Goal: Transaction & Acquisition: Purchase product/service

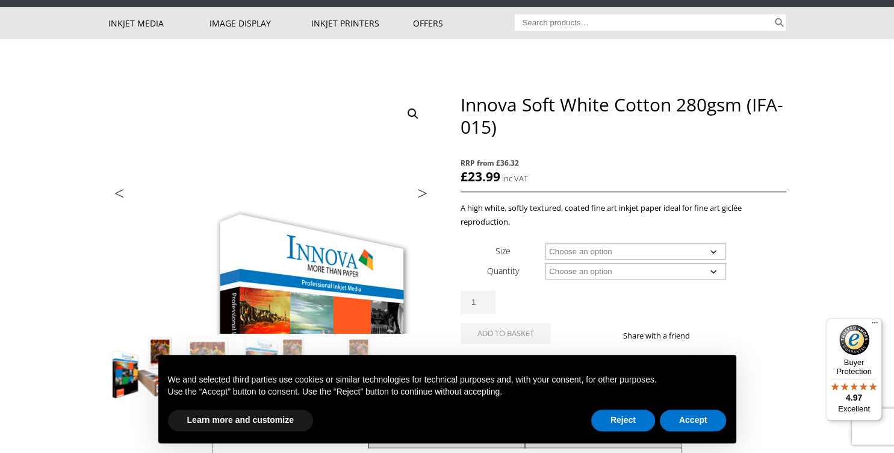
scroll to position [130, 0]
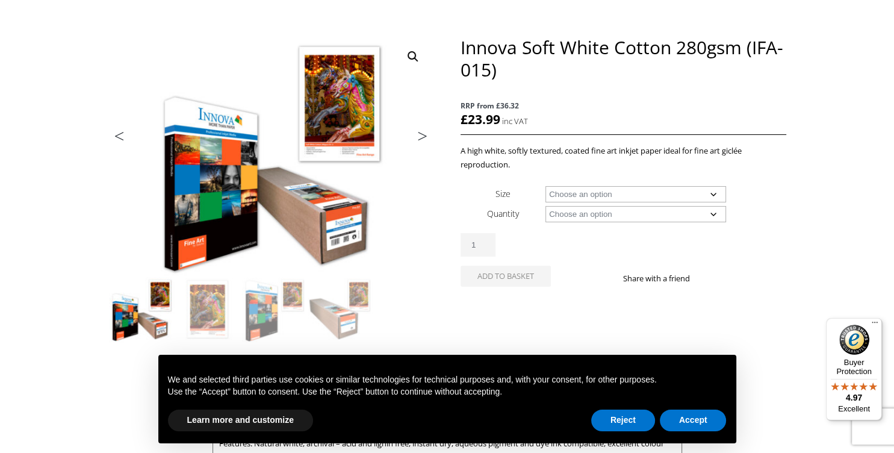
click at [546, 186] on select "Choose an option A4 Sheet A3 Sheet A3+ Sheet A2 Sheet 17" Wide Roll 24" Wide Ro…" at bounding box center [636, 194] width 181 height 16
select select "a4-sheet"
click at [546, 206] on select "Choose an option 25 Sheets" at bounding box center [636, 214] width 181 height 16
select select "25-sheets"
select select "a4-sheet"
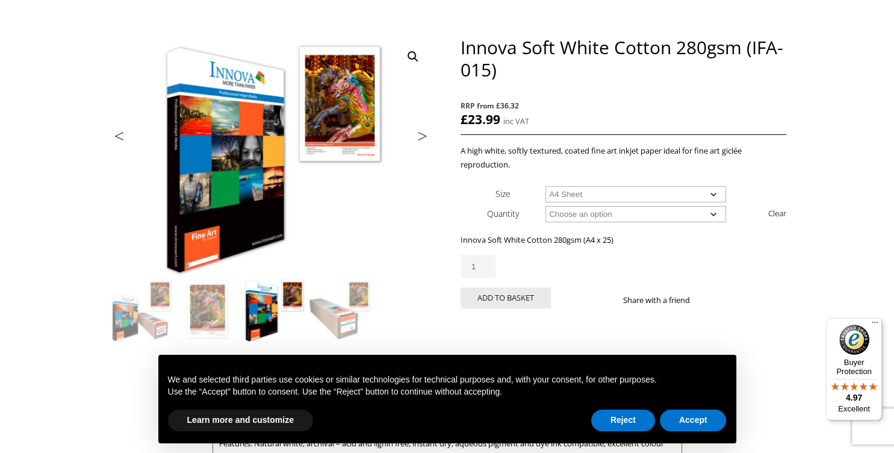
click at [546, 206] on select "Choose an option 25 Sheets" at bounding box center [636, 214] width 181 height 16
click at [715, 211] on select "Choose an option 25 Sheets" at bounding box center [636, 214] width 181 height 16
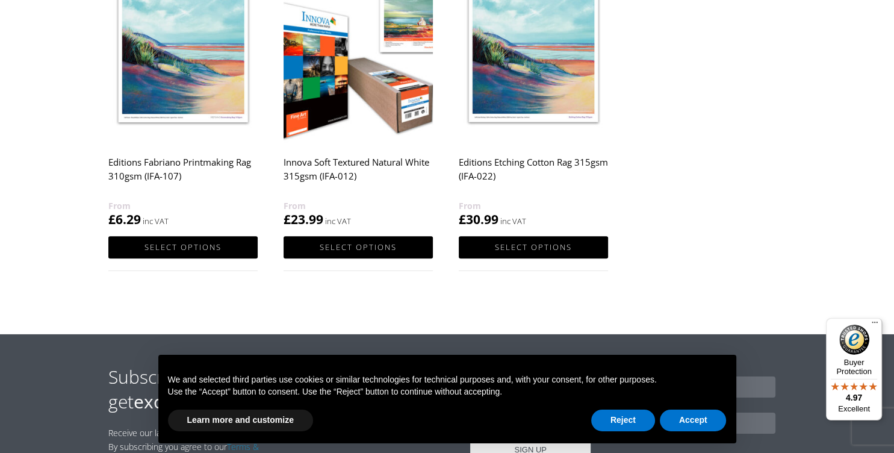
scroll to position [747, 0]
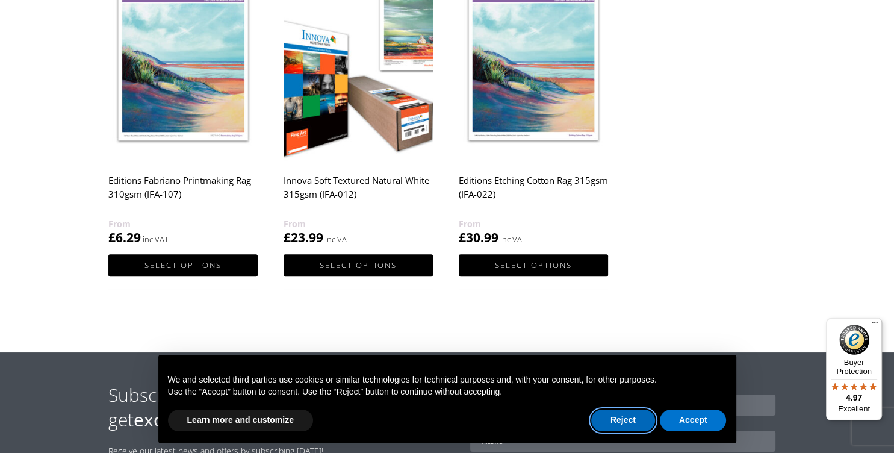
click at [620, 420] on button "Reject" at bounding box center [623, 420] width 64 height 22
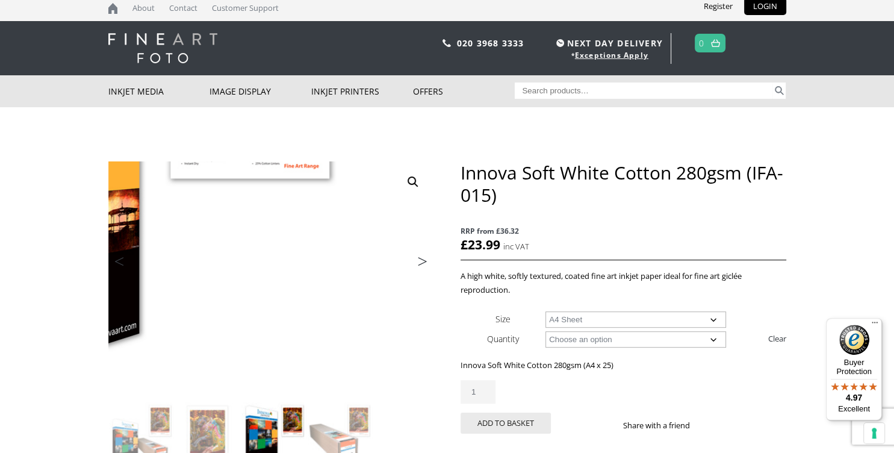
scroll to position [0, 0]
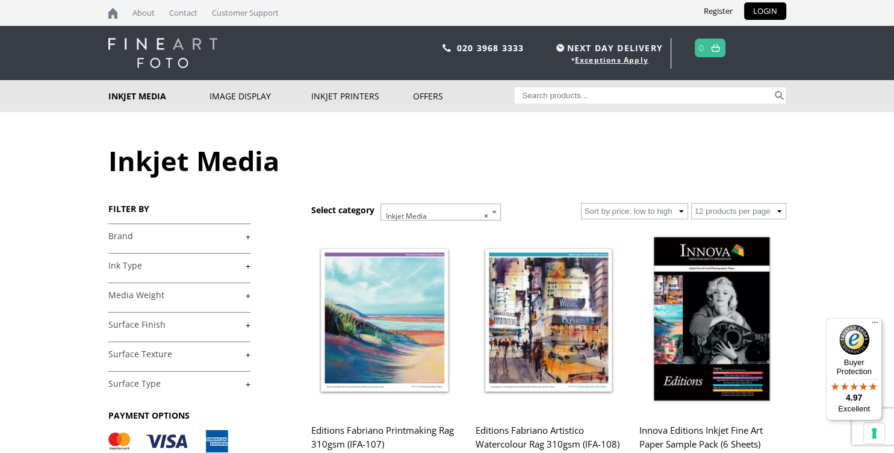
click at [250, 294] on link "+" at bounding box center [179, 295] width 142 height 11
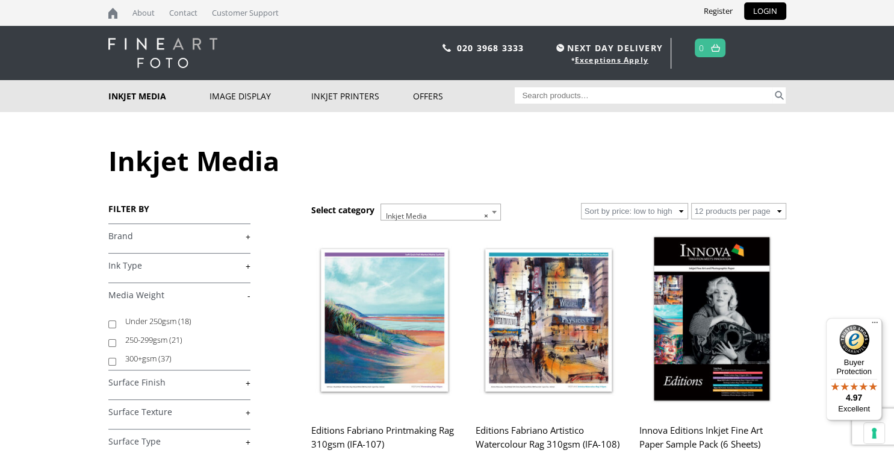
click at [108, 341] on input "250-299gsm (21)" at bounding box center [112, 343] width 8 height 8
checkbox input "true"
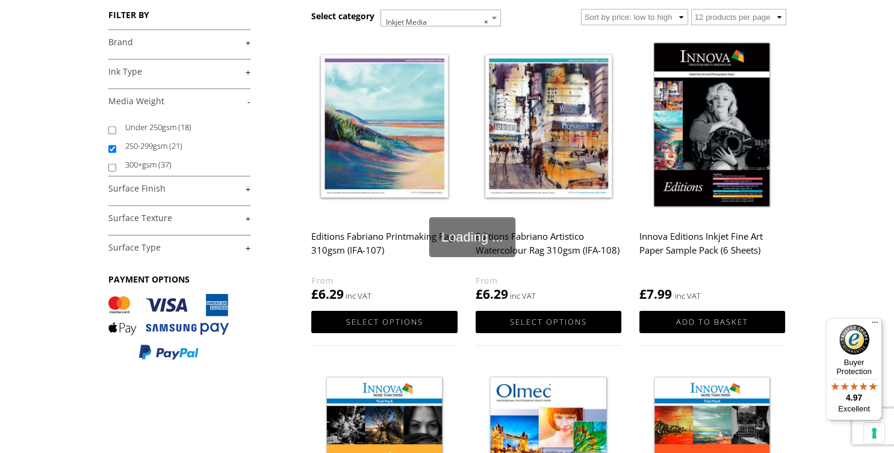
scroll to position [195, 0]
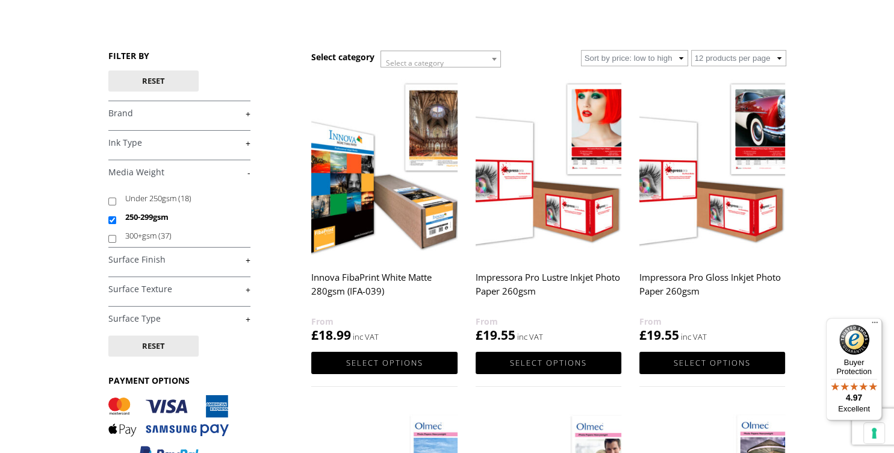
scroll to position [130, 0]
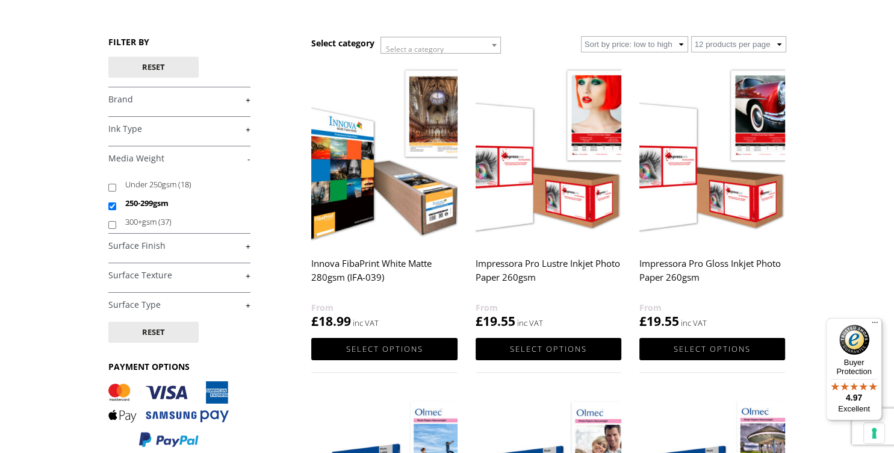
click at [245, 303] on link "+" at bounding box center [179, 304] width 142 height 11
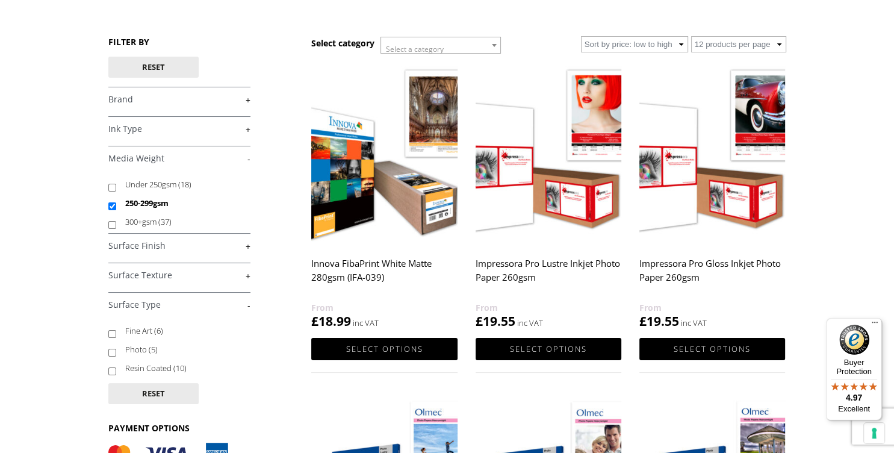
click at [110, 352] on input "Photo (5)" at bounding box center [112, 353] width 8 height 8
checkbox input "true"
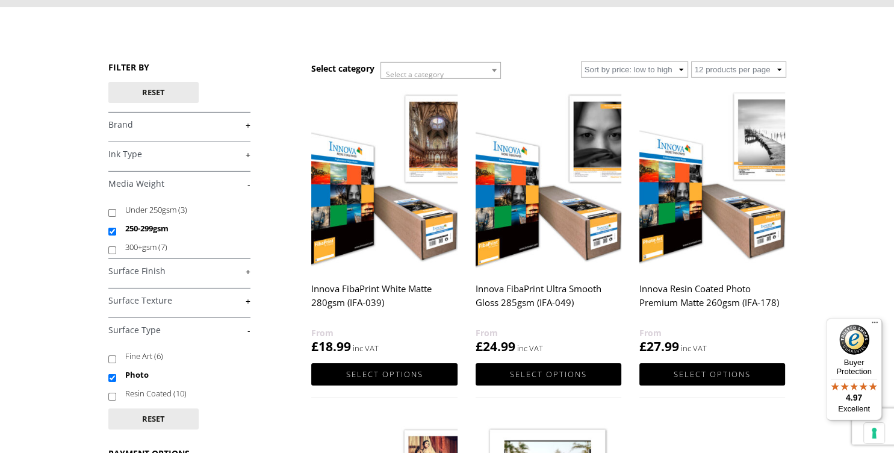
scroll to position [130, 0]
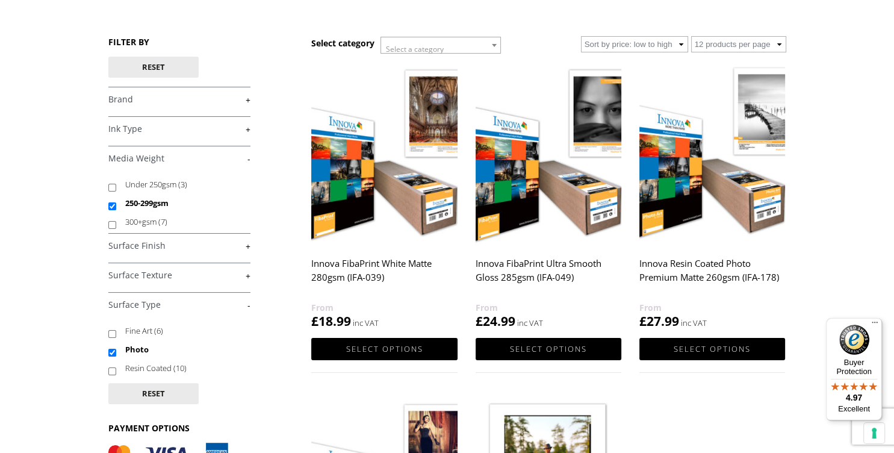
click at [249, 245] on link "+" at bounding box center [179, 245] width 142 height 11
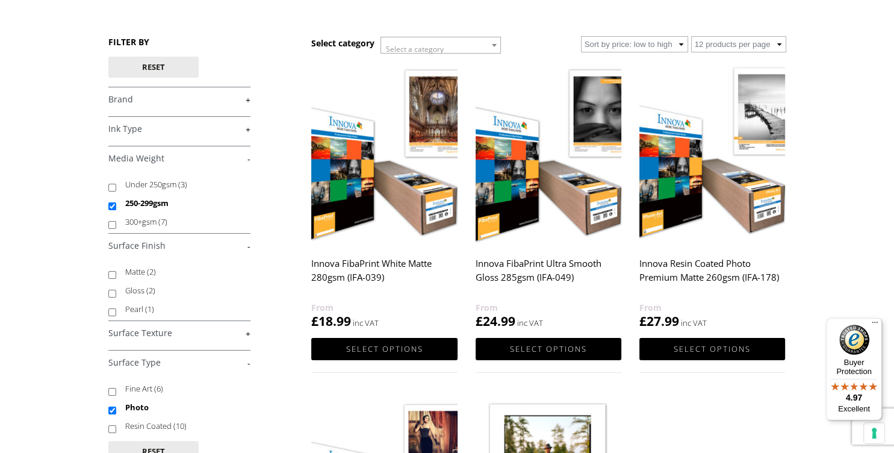
click at [138, 270] on label "Matte (2)" at bounding box center [182, 272] width 114 height 19
click at [116, 271] on input "Matte (2)" at bounding box center [112, 275] width 8 height 8
checkbox input "true"
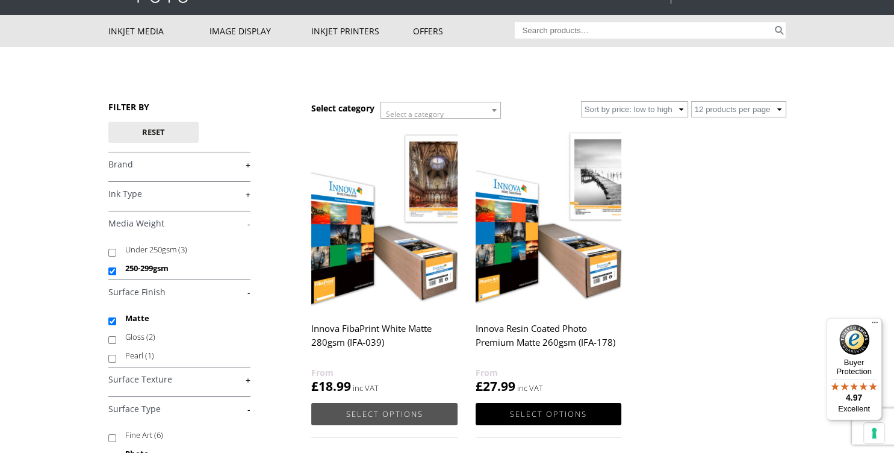
scroll to position [65, 0]
click at [359, 232] on img at bounding box center [384, 218] width 146 height 182
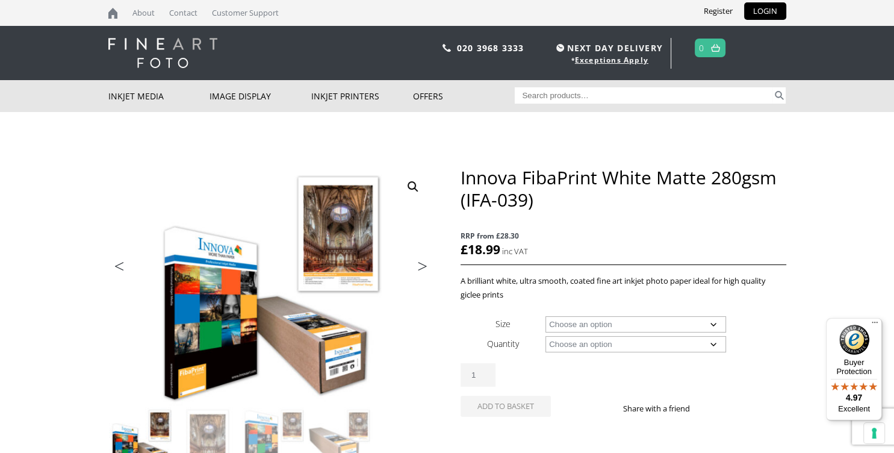
click at [546, 316] on select "Choose an option A4 Sheet A3 Sheet A3+ Sheet A2 Sheet 17" Wide Roll 24" Wide Ro…" at bounding box center [636, 324] width 181 height 16
select select "a4-sheet"
click at [546, 336] on select "Choose an option 25 Sheets" at bounding box center [636, 344] width 181 height 16
select select "25-sheets"
select select "a4-sheet"
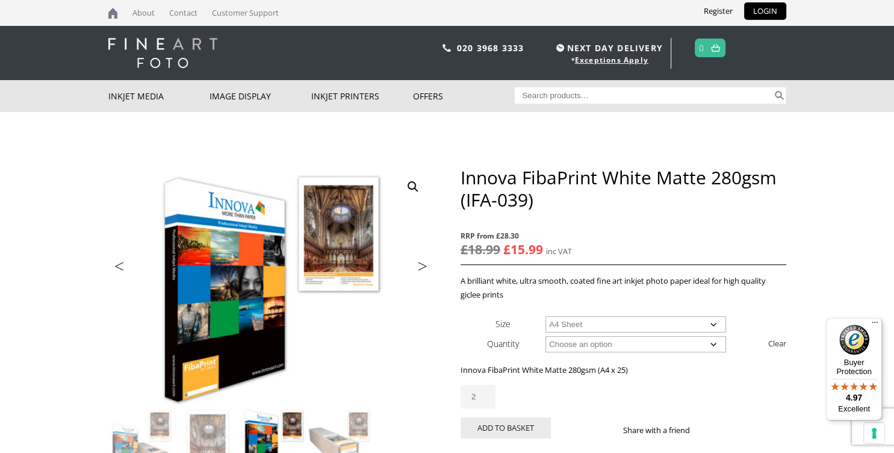
click at [486, 393] on input "2" at bounding box center [478, 396] width 35 height 23
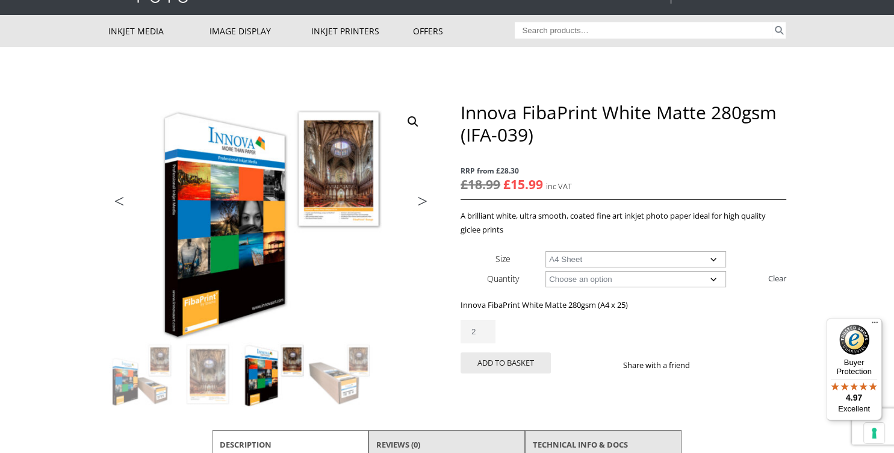
scroll to position [65, 0]
click at [341, 381] on img at bounding box center [340, 374] width 65 height 65
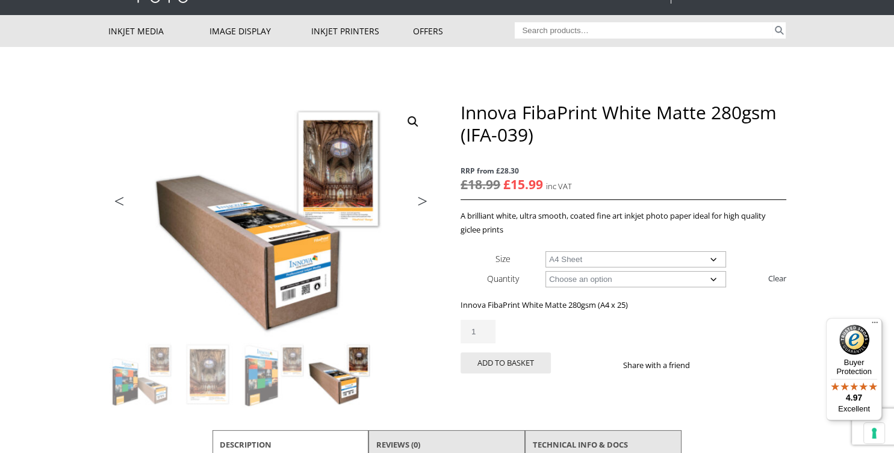
type input "1"
click at [486, 333] on input "1" at bounding box center [478, 331] width 35 height 23
